Goal: Transaction & Acquisition: Purchase product/service

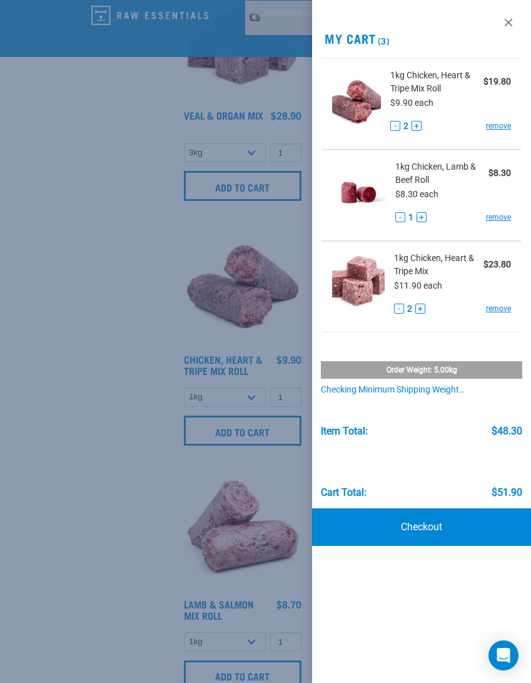
click at [138, 499] on div at bounding box center [265, 341] width 531 height 683
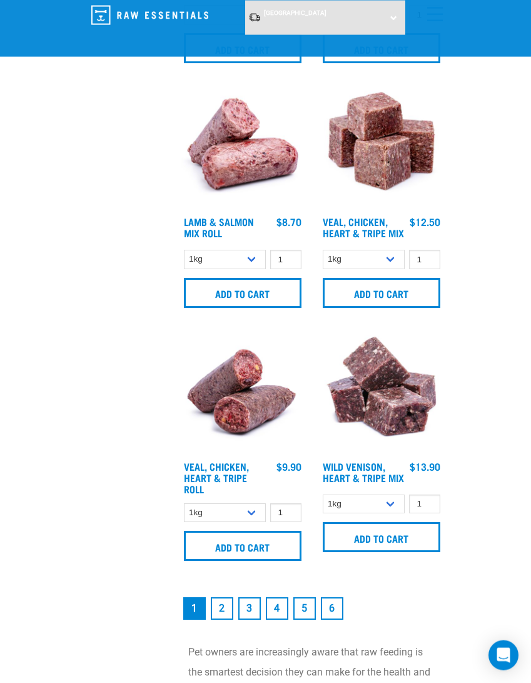
scroll to position [3445, 0]
click at [283, 544] on input "Add to cart" at bounding box center [243, 546] width 118 height 30
click at [278, 546] on input "Add to cart" at bounding box center [243, 546] width 118 height 30
click at [220, 609] on link "2" at bounding box center [222, 608] width 23 height 23
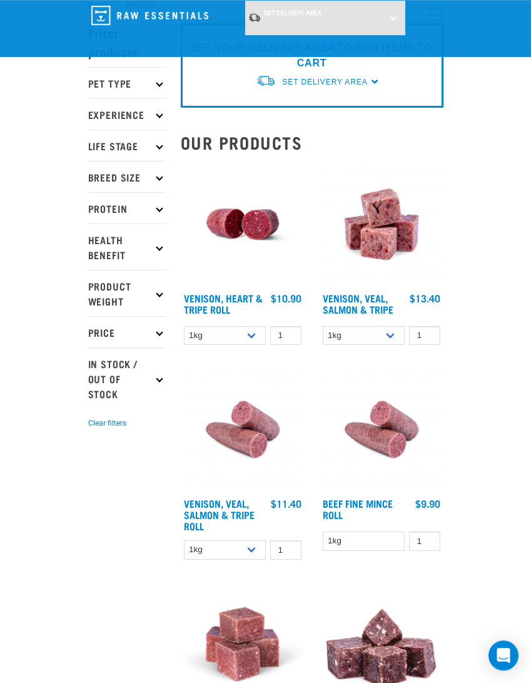
scroll to position [39, 0]
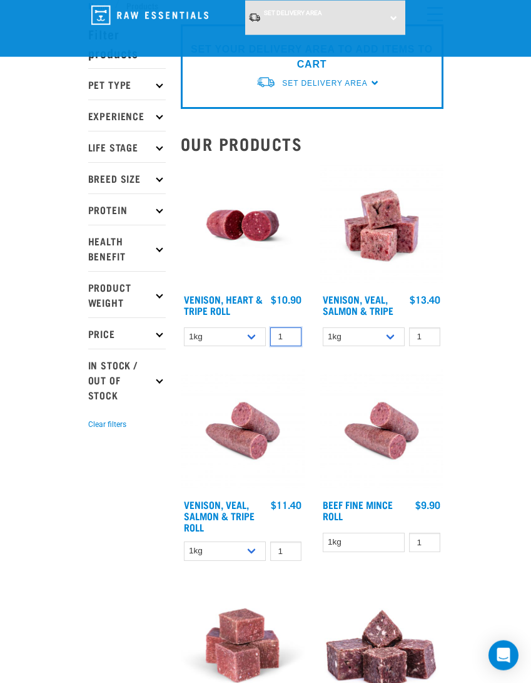
click at [293, 334] on input "1" at bounding box center [285, 336] width 31 height 19
click at [223, 331] on select "1kg Bulk (10kg)" at bounding box center [225, 336] width 83 height 19
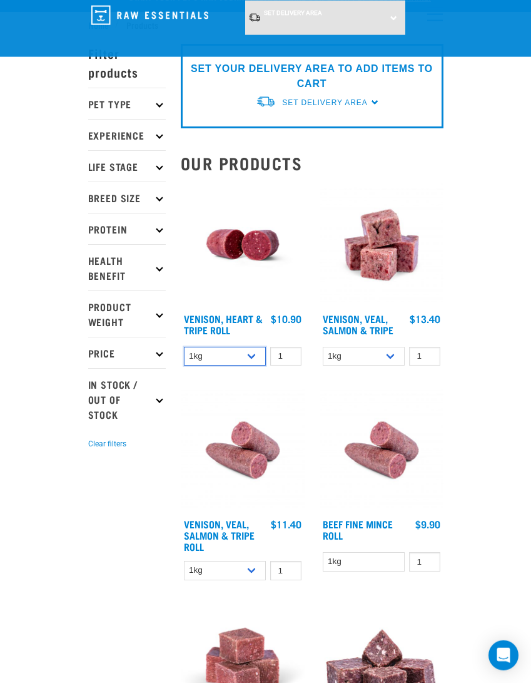
scroll to position [0, 0]
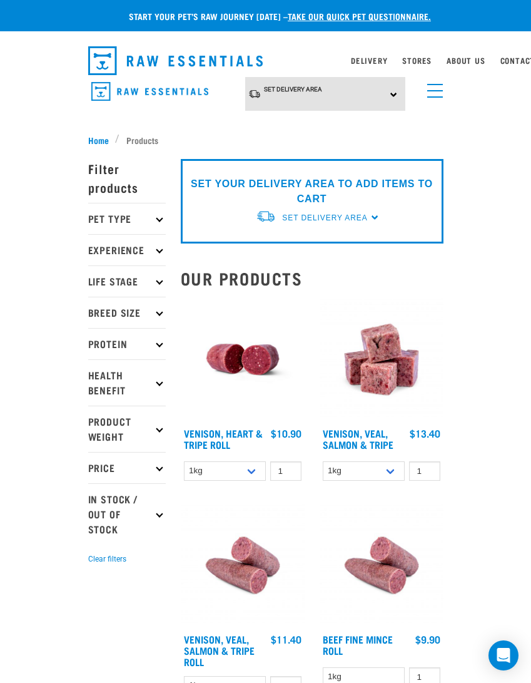
click at [367, 217] on span "Set Delivery Area" at bounding box center [324, 217] width 85 height 9
click at [293, 246] on link "[GEOGRAPHIC_DATA]" at bounding box center [318, 247] width 125 height 21
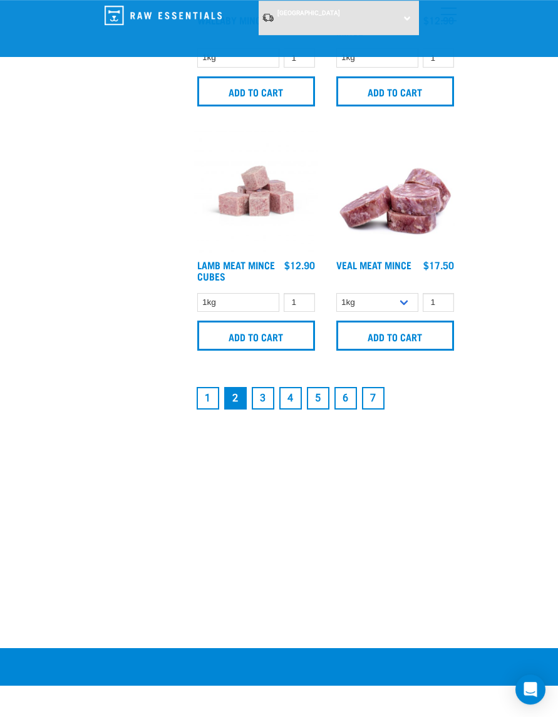
scroll to position [3645, 0]
click at [267, 400] on link "3" at bounding box center [263, 398] width 23 height 23
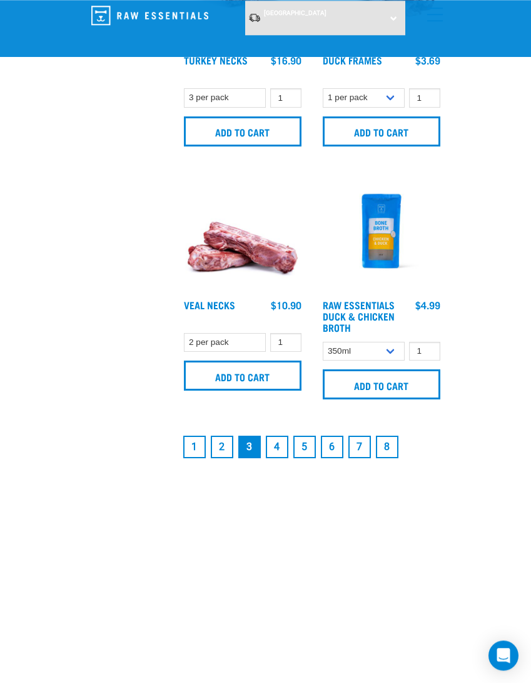
scroll to position [3596, 0]
click at [197, 453] on link "1" at bounding box center [194, 447] width 23 height 23
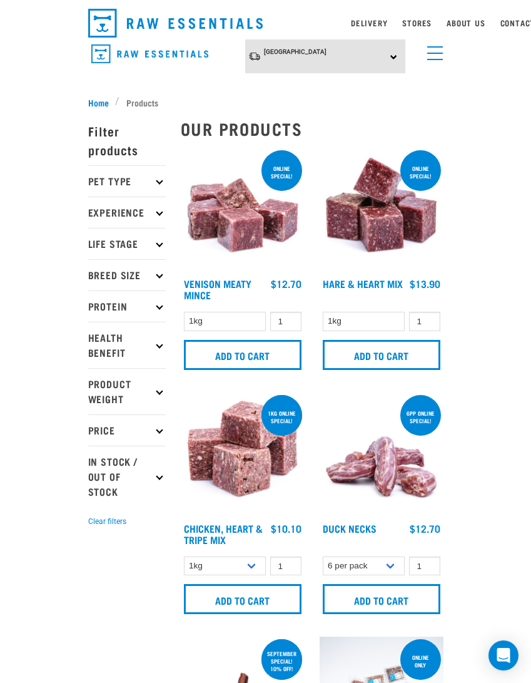
scroll to position [38, 0]
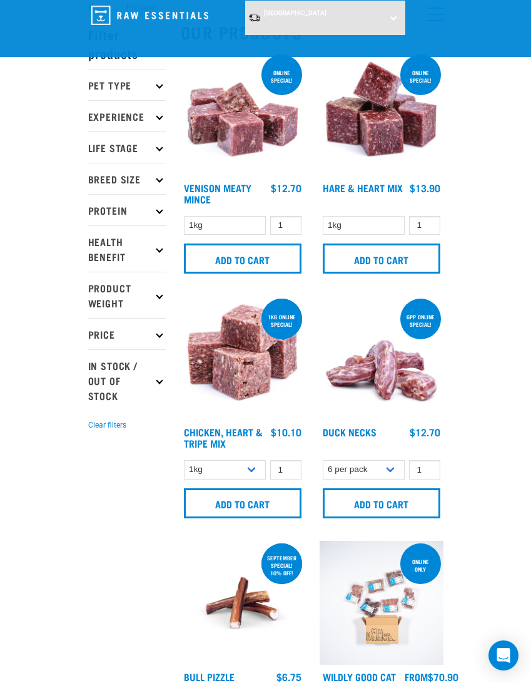
click at [271, 497] on input "Add to cart" at bounding box center [243, 503] width 118 height 30
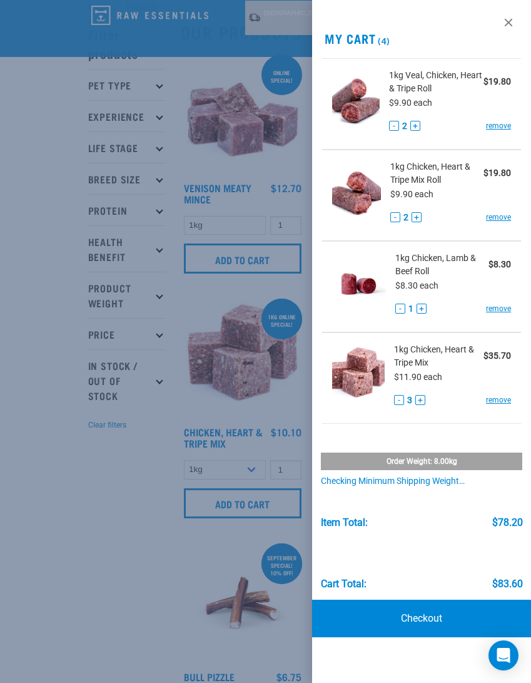
click at [279, 257] on div at bounding box center [265, 341] width 531 height 683
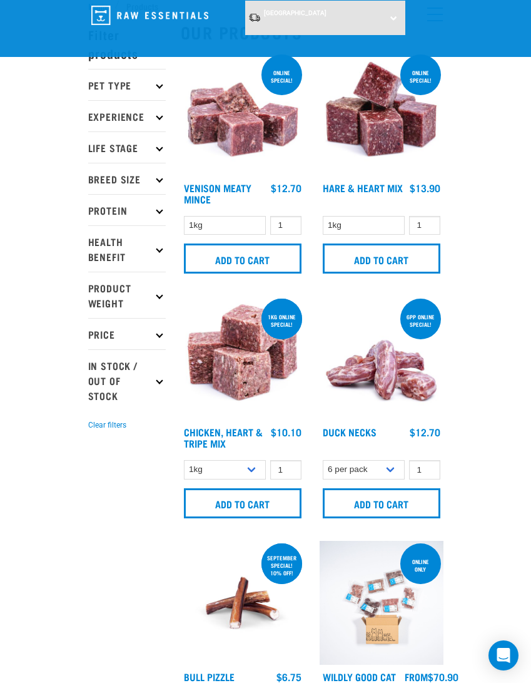
click at [291, 251] on input "Add to cart" at bounding box center [243, 258] width 118 height 30
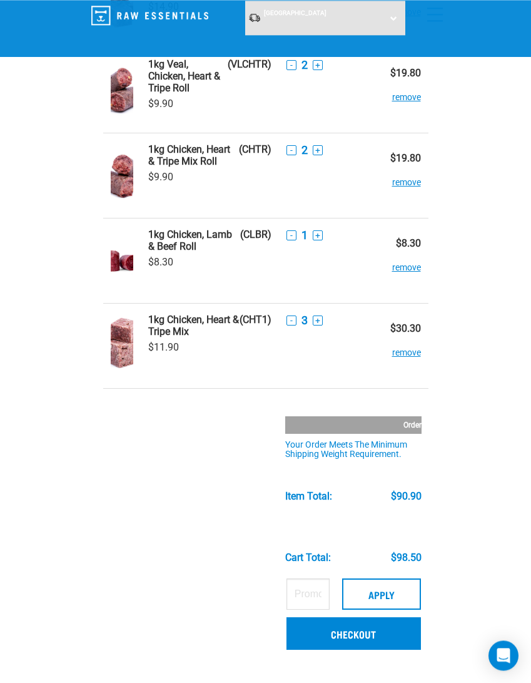
scroll to position [144, 0]
click at [360, 633] on link "Checkout" at bounding box center [354, 633] width 135 height 33
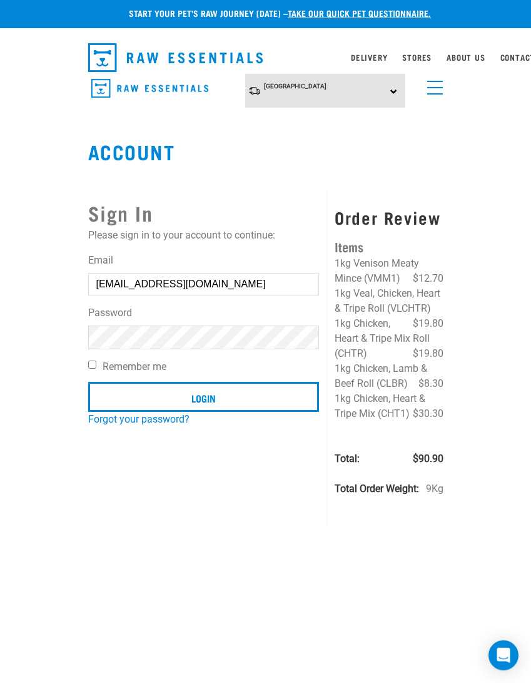
click at [203, 397] on input "Login" at bounding box center [204, 397] width 232 height 30
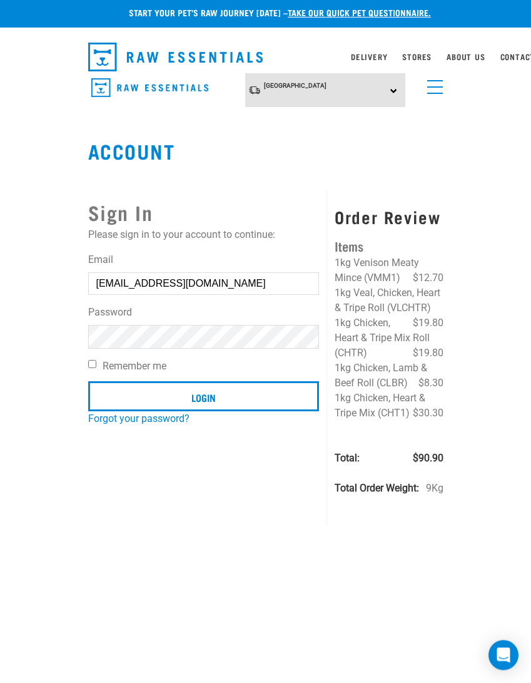
click at [202, 398] on input "Login" at bounding box center [204, 397] width 232 height 30
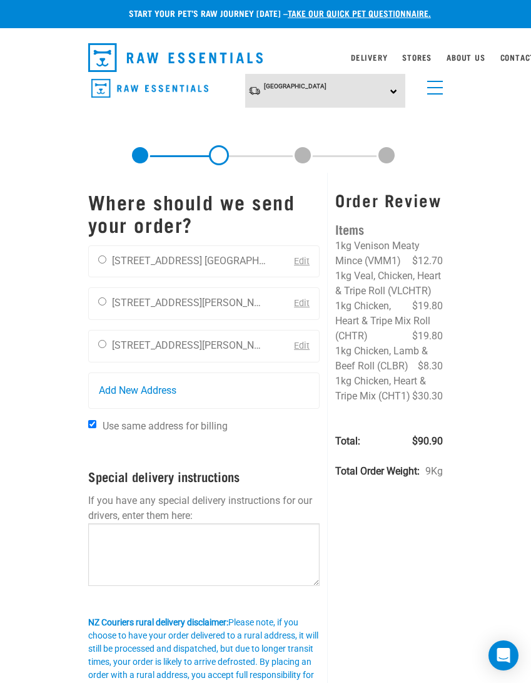
click at [105, 344] on input "radio" at bounding box center [102, 344] width 8 height 8
radio input "true"
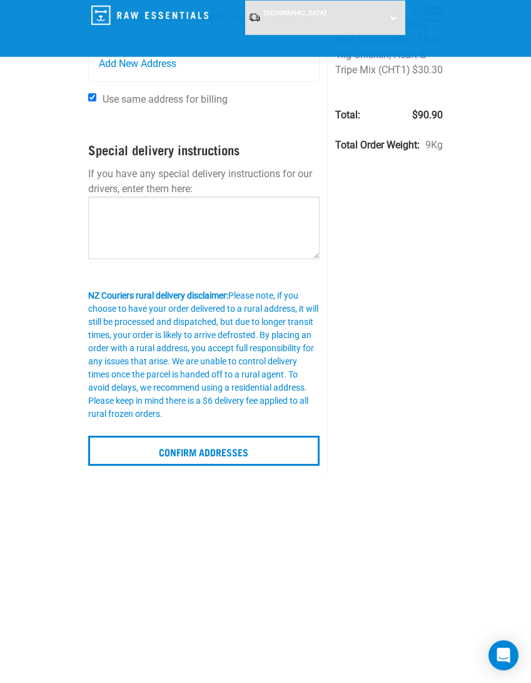
scroll to position [248, 0]
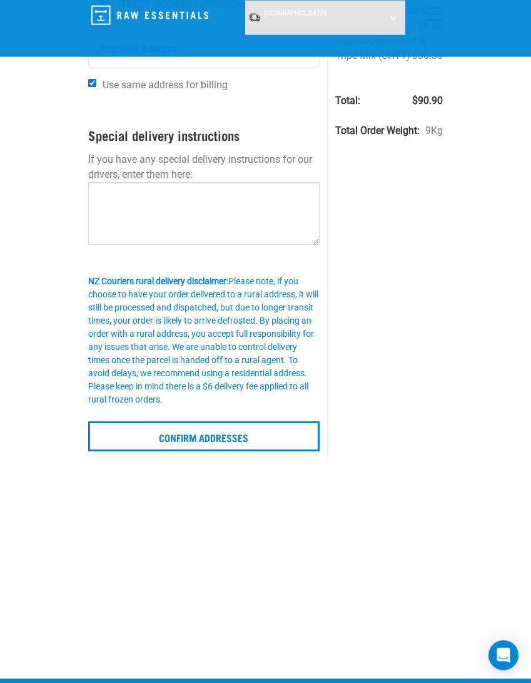
click at [235, 432] on input "Confirm addresses" at bounding box center [204, 436] width 232 height 30
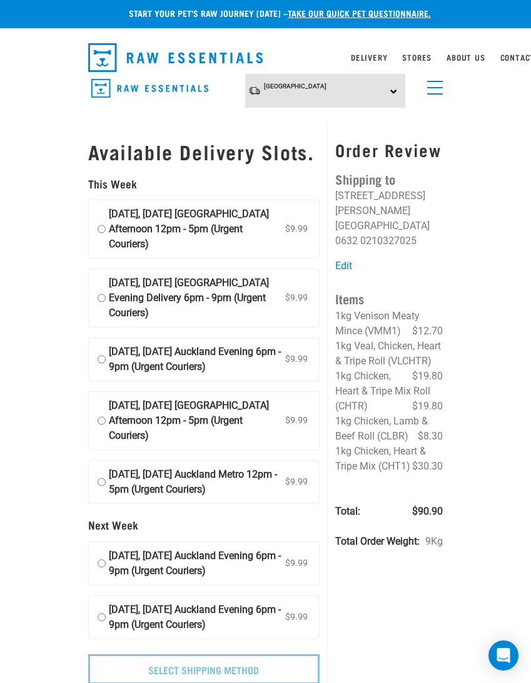
click at [103, 230] on input "01 October, Wednesday Auckland Afternoon 12pm - 5pm (Urgent Couriers) $9.99" at bounding box center [102, 229] width 8 height 45
radio input "true"
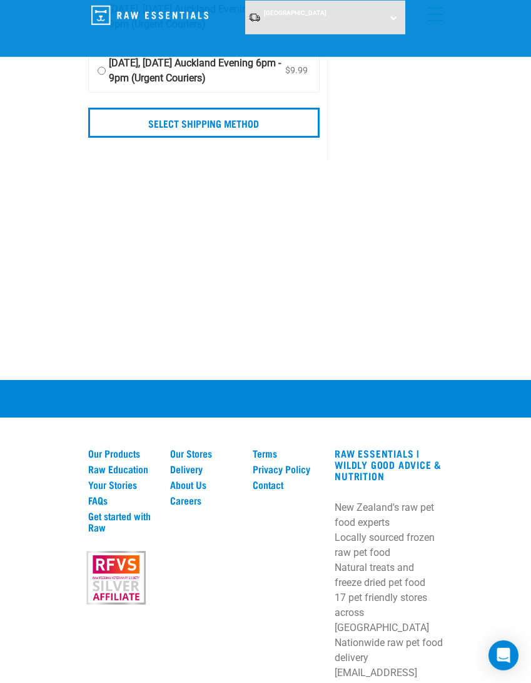
scroll to position [442, 0]
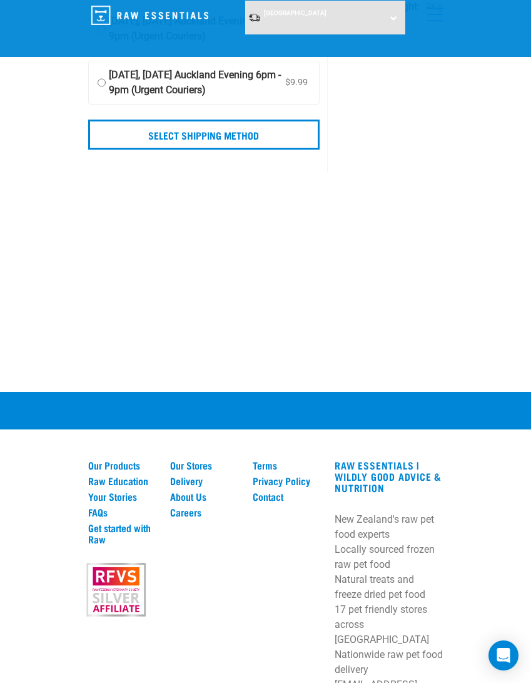
click at [238, 150] on input "Select Shipping Method" at bounding box center [204, 135] width 232 height 30
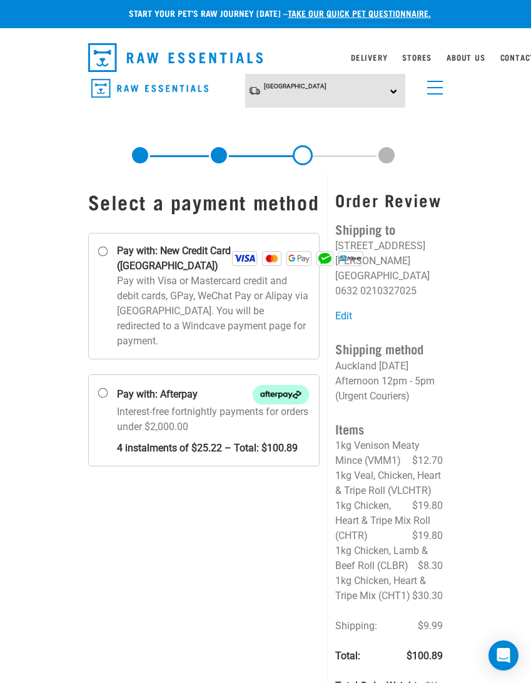
click at [190, 314] on p "Pay with Visa or Mastercard credit and debit cards, GPay, WeChat Pay or Alipay …" at bounding box center [213, 310] width 193 height 75
click at [108, 257] on input "Pay with: New Credit Card (Windcave)" at bounding box center [103, 252] width 10 height 10
radio input "true"
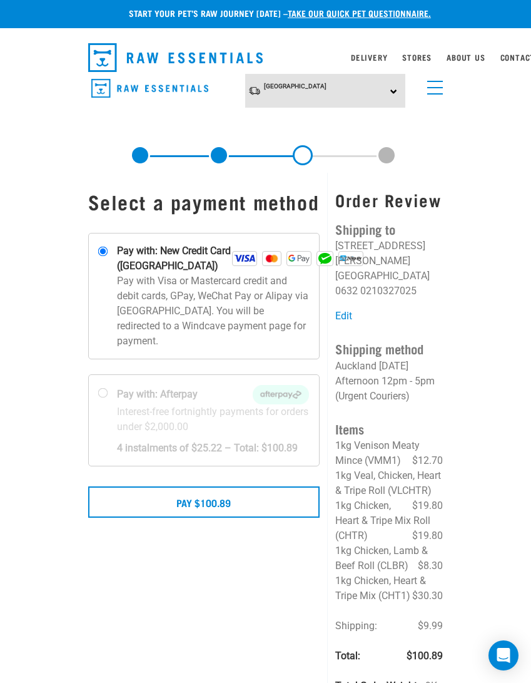
click at [225, 518] on button "Pay $100.89" at bounding box center [204, 501] width 232 height 31
